Goal: Communication & Community: Ask a question

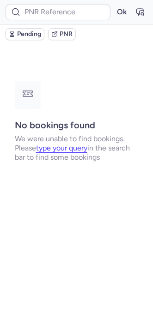
type input "CPTUUU"
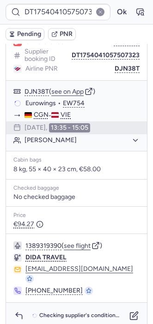
scroll to position [126, 0]
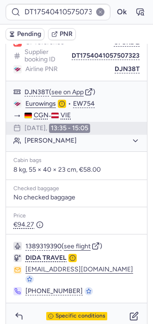
type input "CPTUUU"
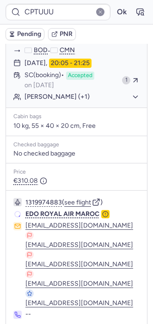
scroll to position [170, 0]
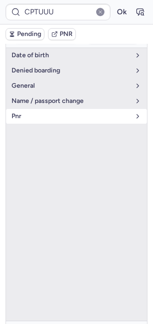
click at [42, 115] on span "pnr" at bounding box center [71, 116] width 119 height 7
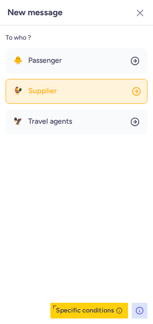
click at [69, 93] on button "🐓 Supplier" at bounding box center [77, 91] width 142 height 25
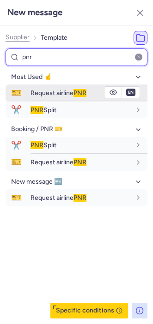
type input "pnr"
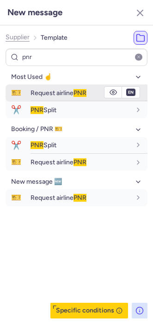
click at [51, 93] on span "Request airline PNR" at bounding box center [58, 93] width 56 height 8
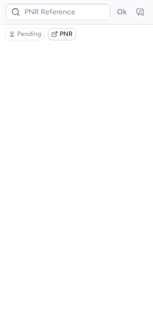
scroll to position [0, 0]
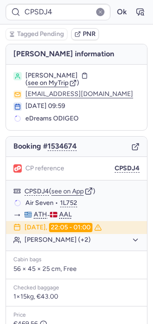
type input "CPTUUU"
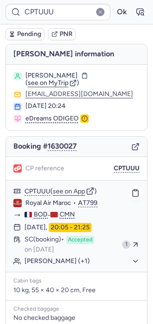
scroll to position [170, 0]
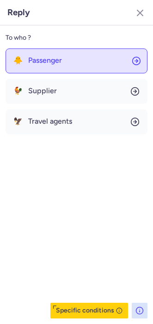
click at [42, 65] on button "🐥 Passenger" at bounding box center [77, 61] width 142 height 25
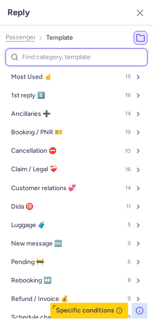
type input "p"
select select "en"
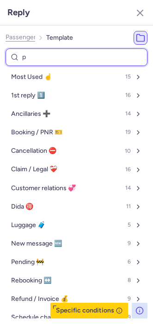
select select "en"
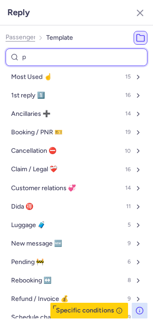
select select "en"
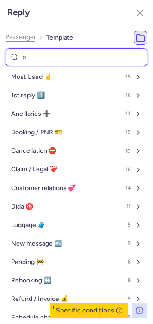
select select "en"
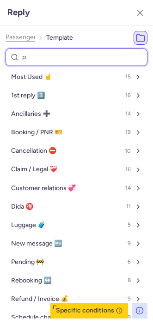
select select "en"
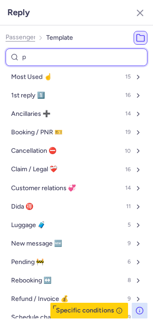
select select "en"
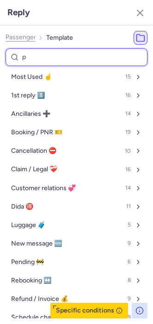
select select "en"
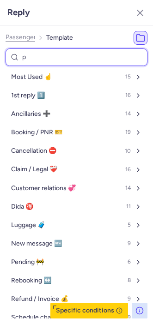
select select "en"
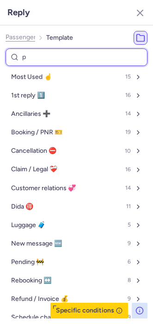
select select "en"
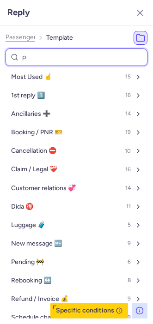
select select "en"
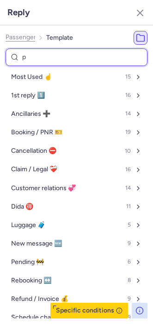
select select "en"
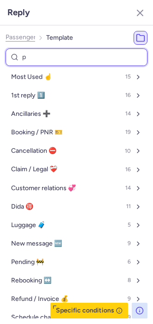
select select "en"
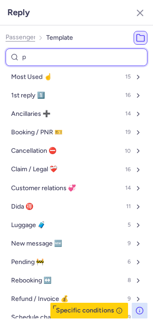
select select "en"
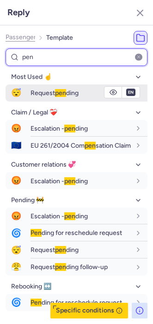
type input "pen"
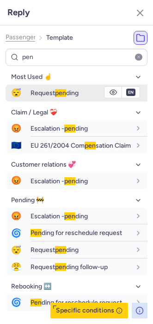
click at [40, 96] on span "Request pen ding" at bounding box center [54, 93] width 48 height 8
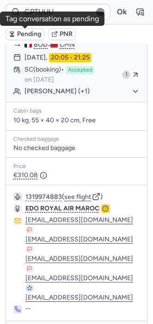
click at [28, 29] on button "Pending" at bounding box center [25, 34] width 39 height 12
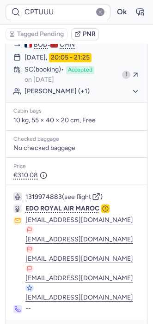
type input "CPSDJ4"
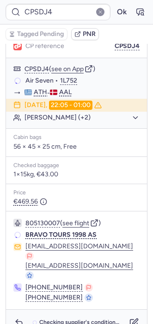
scroll to position [120, 0]
